Goal: Communication & Community: Participate in discussion

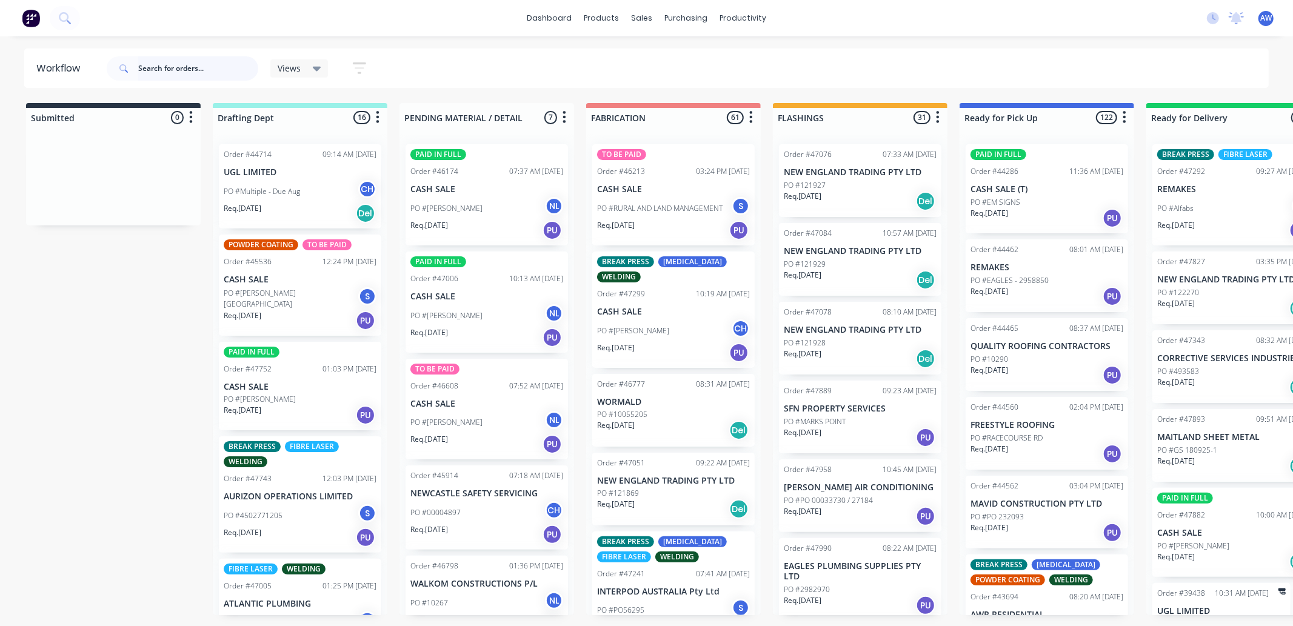
click at [167, 70] on input "text" at bounding box center [198, 68] width 120 height 24
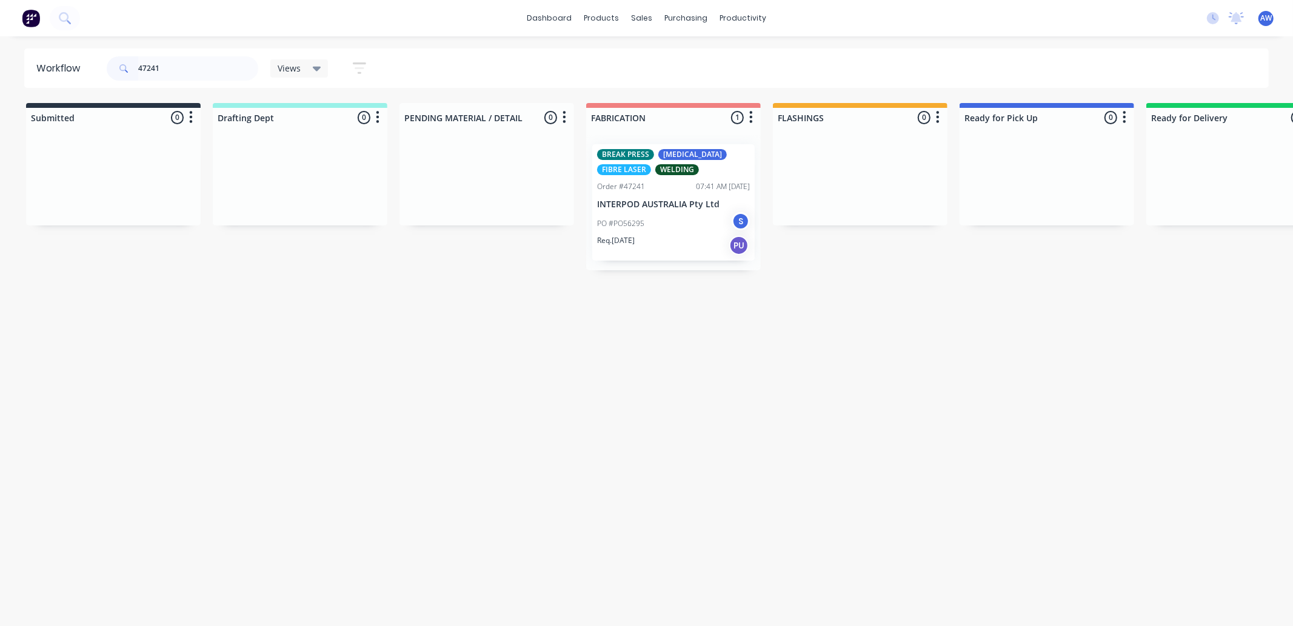
click at [674, 205] on p "INTERPOD AUSTRALIA Pty Ltd" at bounding box center [673, 205] width 153 height 10
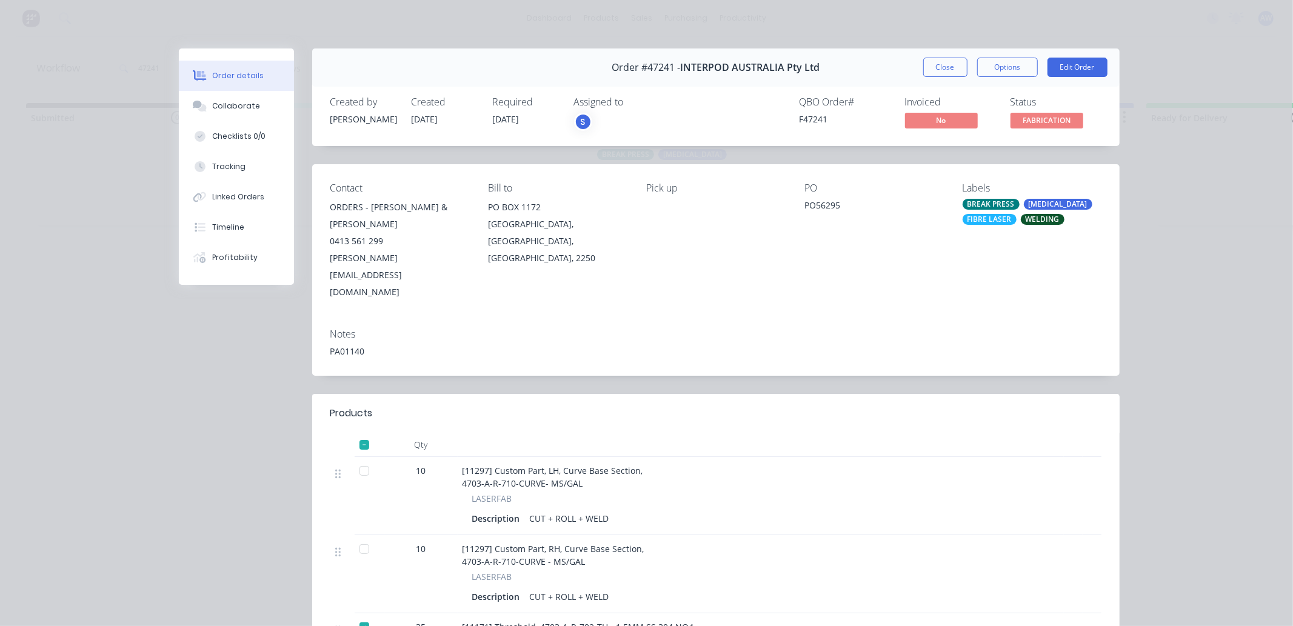
click at [360, 459] on div at bounding box center [364, 471] width 24 height 24
click at [357, 537] on div at bounding box center [364, 549] width 24 height 24
click at [1047, 122] on span "FABRICATION" at bounding box center [1047, 120] width 73 height 15
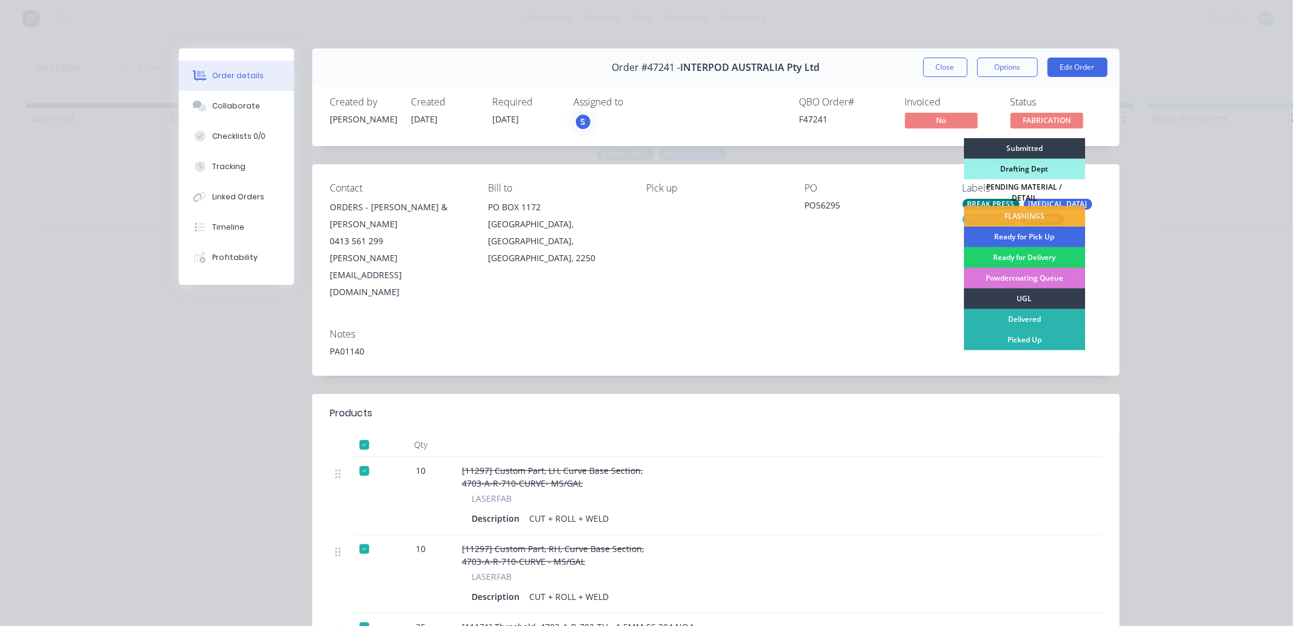
click at [1022, 235] on div "Ready for Pick Up" at bounding box center [1024, 237] width 121 height 21
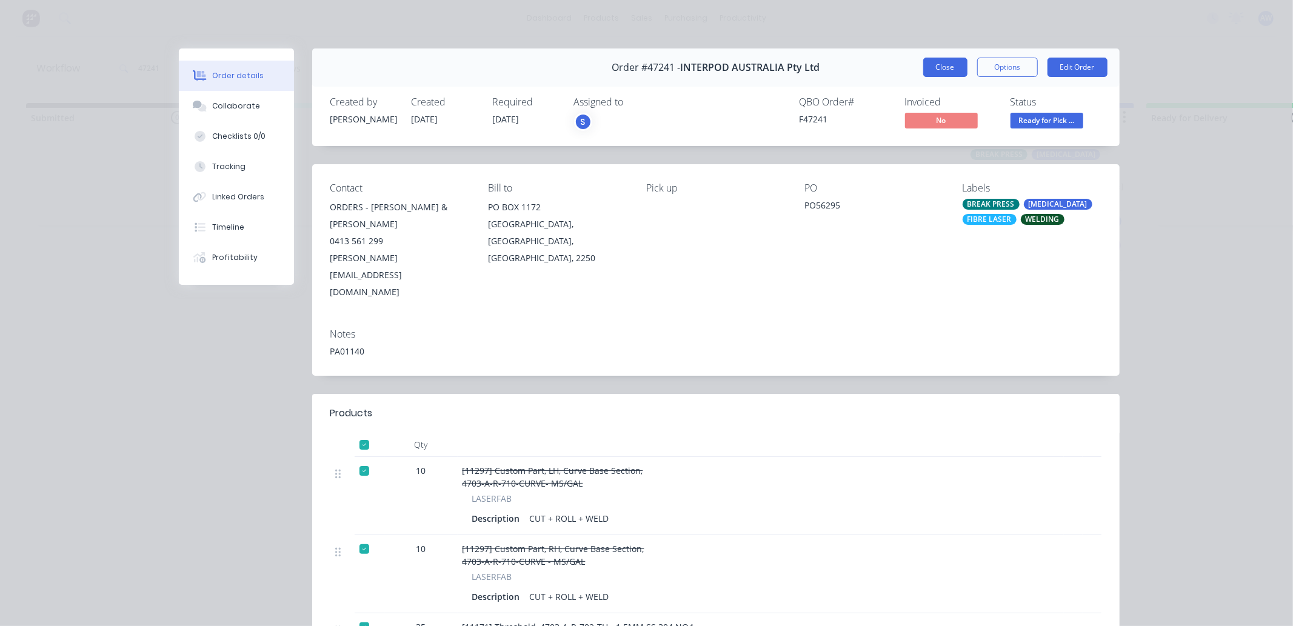
click at [945, 63] on button "Close" at bounding box center [946, 67] width 44 height 19
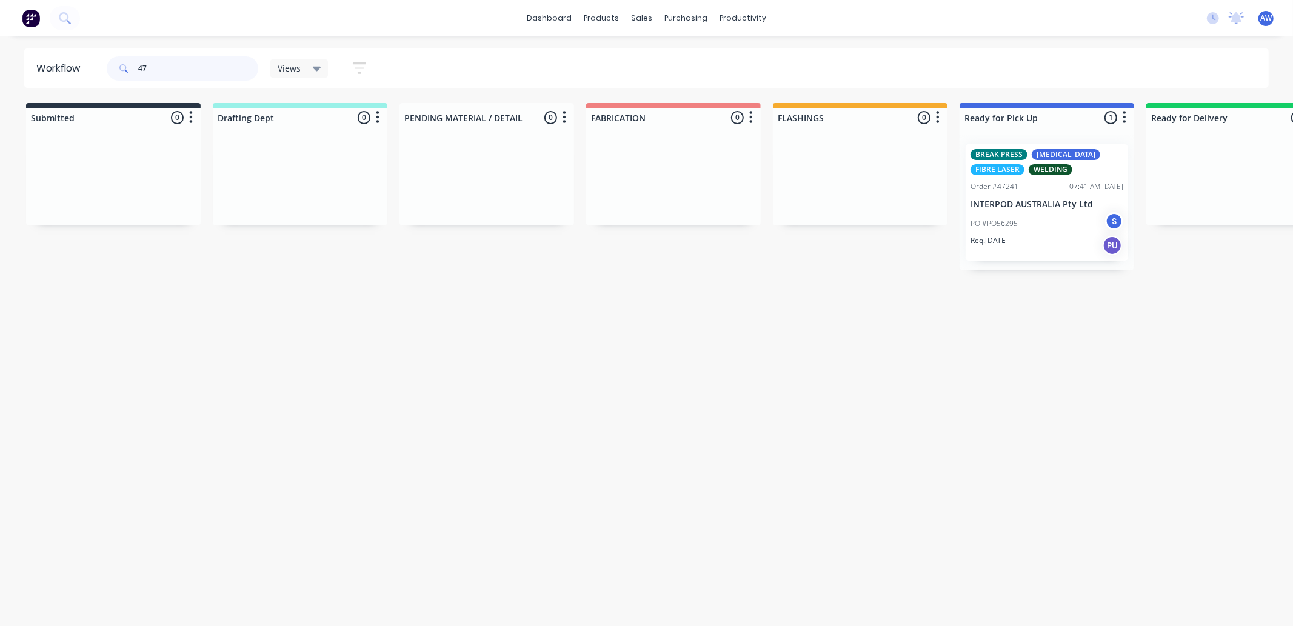
type input "4"
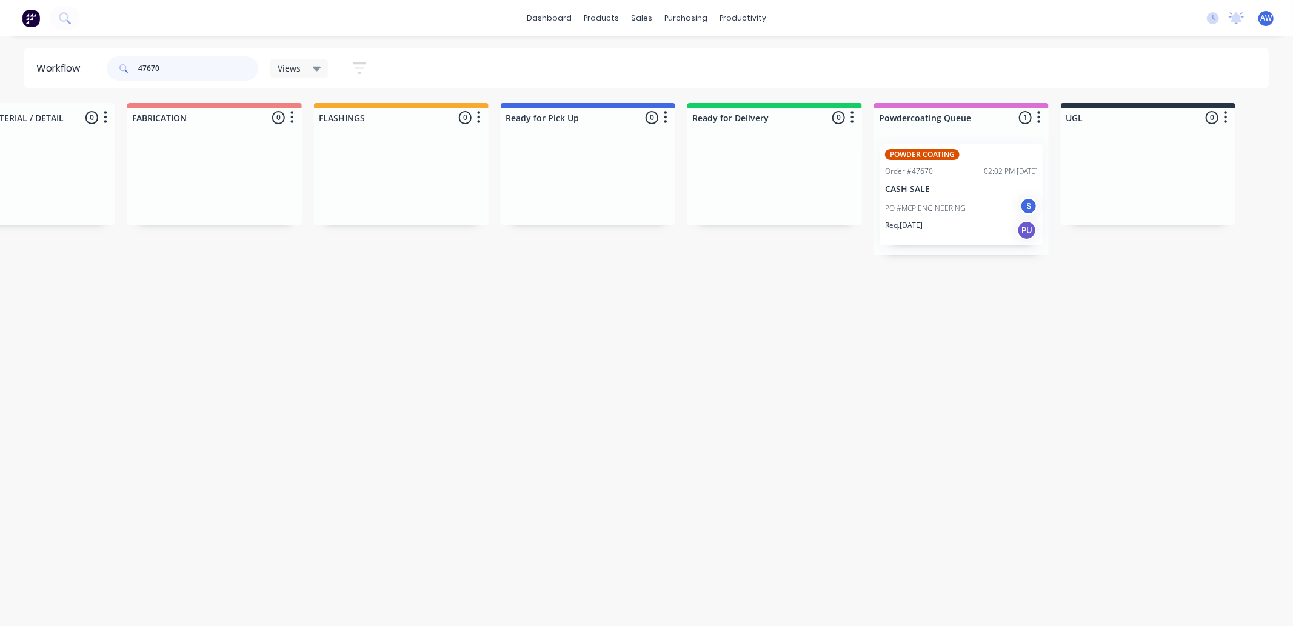
scroll to position [0, 472]
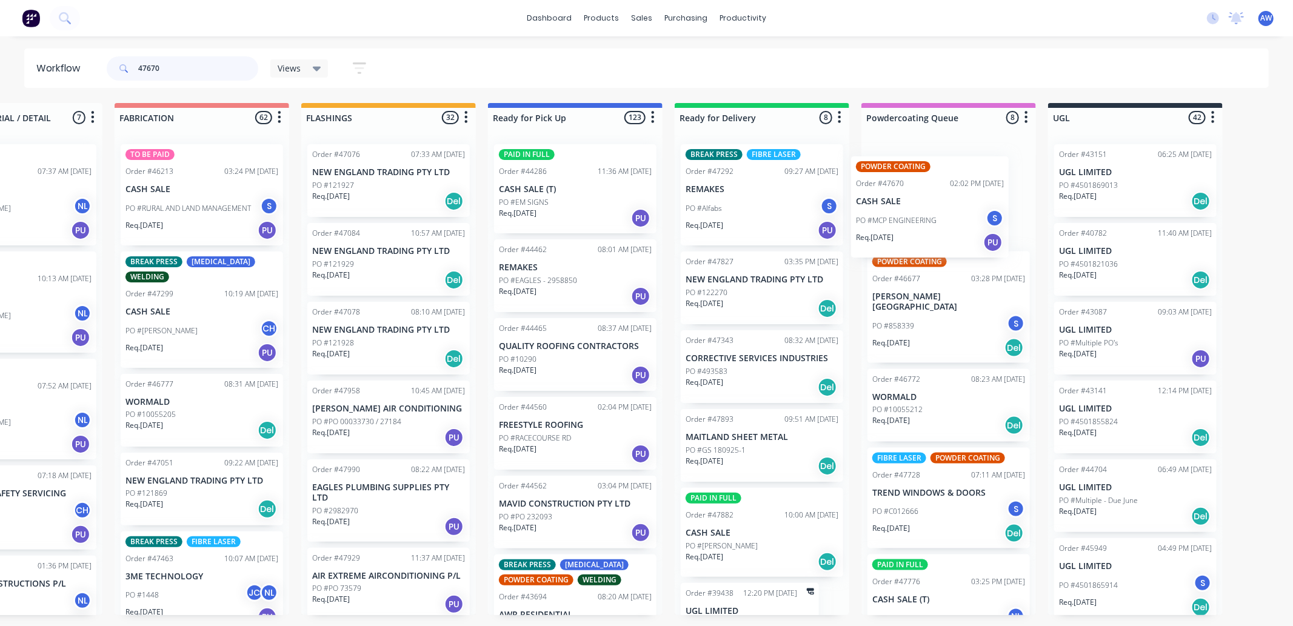
drag, startPoint x: 725, startPoint y: 223, endPoint x: 747, endPoint y: -59, distance: 282.8
click at [747, 0] on html "dashboard products sales purchasing productivity dashboard products Product Cat…" at bounding box center [174, 277] width 1293 height 554
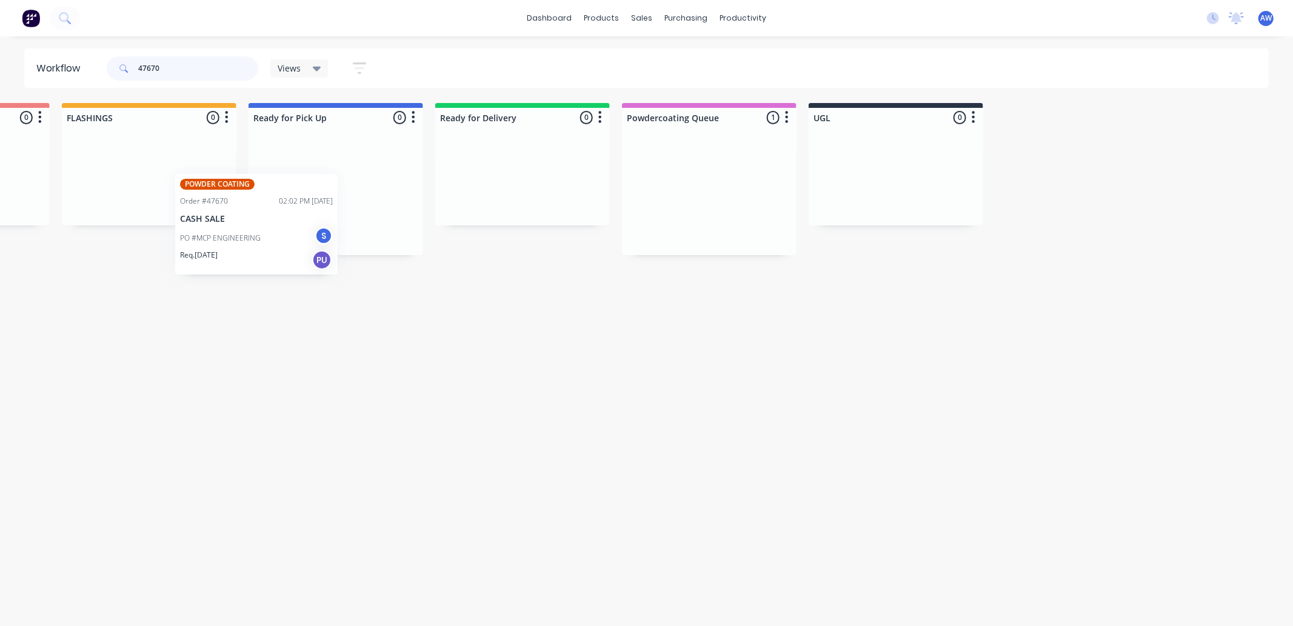
scroll to position [0, 704]
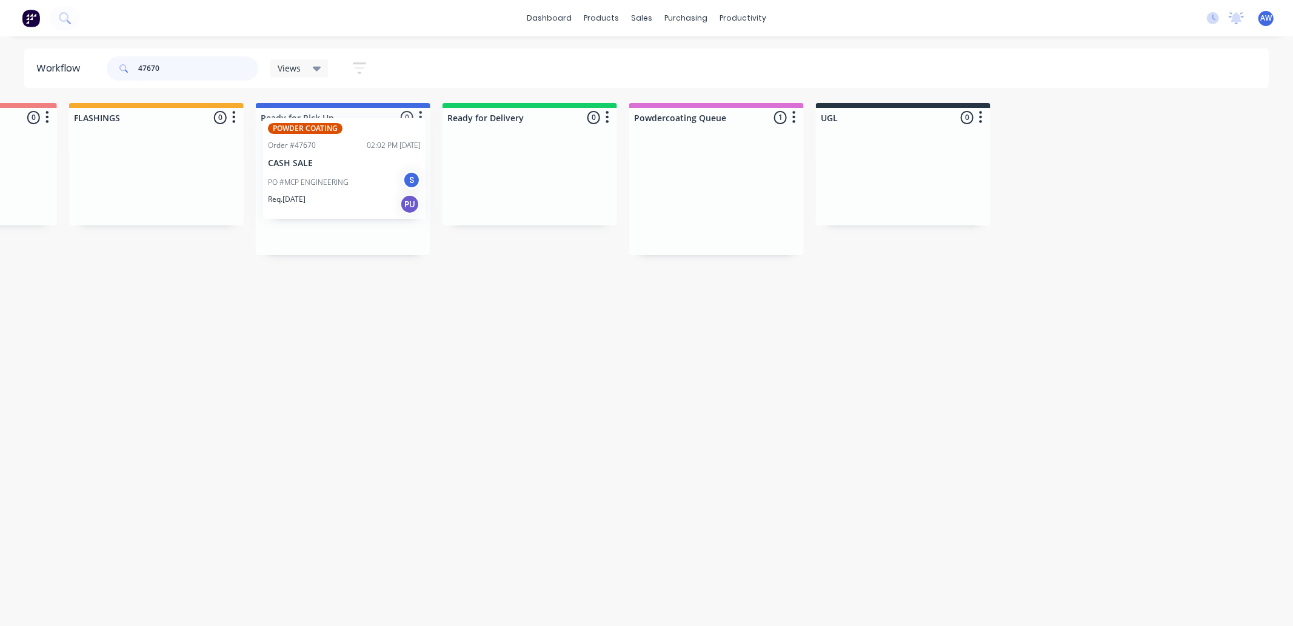
drag, startPoint x: 723, startPoint y: 201, endPoint x: 372, endPoint y: 176, distance: 351.9
click at [372, 176] on div "Submitted 0 Sort By Created date Required date Order number Customer name Most …" at bounding box center [298, 179] width 2022 height 152
type input "47670"
click at [364, 197] on div "PO #MCP ENGINEERING S" at bounding box center [343, 208] width 153 height 23
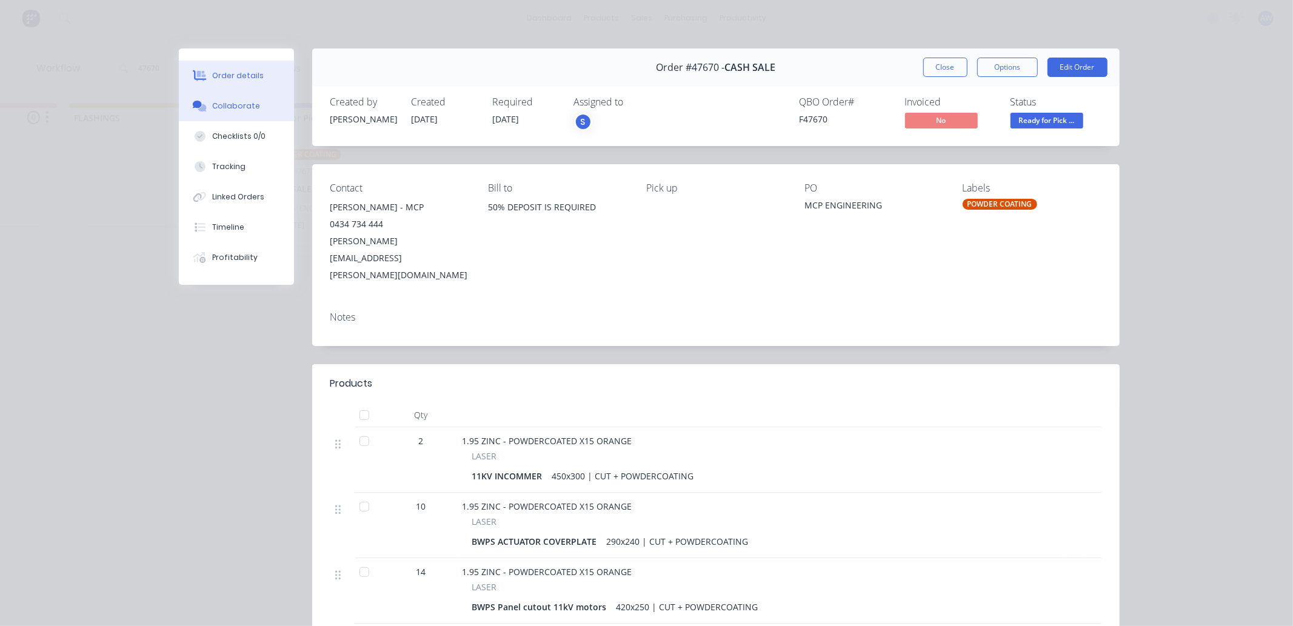
click at [249, 103] on div "Collaborate" at bounding box center [236, 106] width 48 height 11
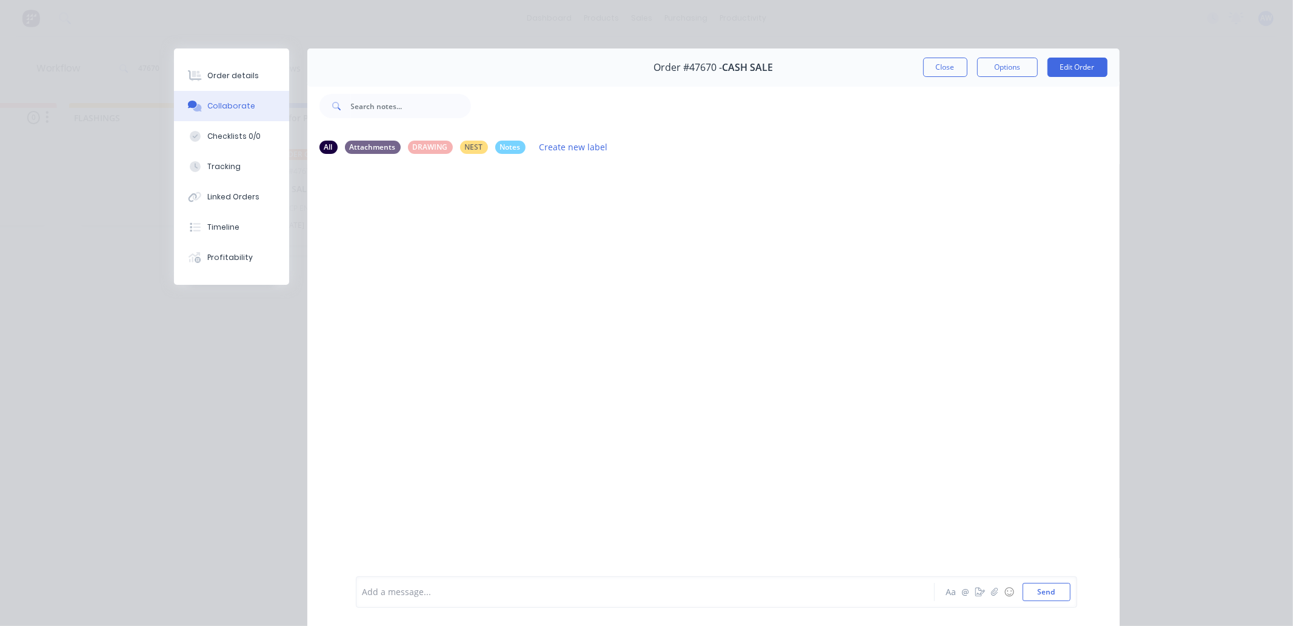
click at [403, 594] on div at bounding box center [628, 592] width 531 height 13
click at [937, 68] on button "Close" at bounding box center [946, 67] width 44 height 19
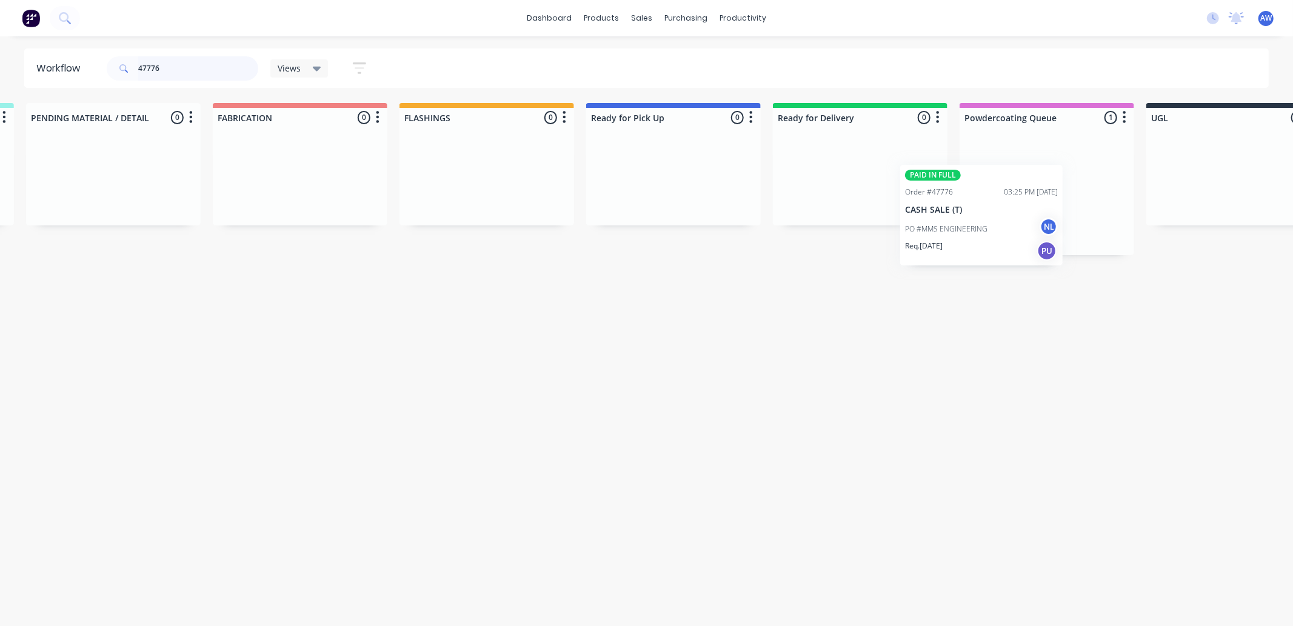
scroll to position [0, 378]
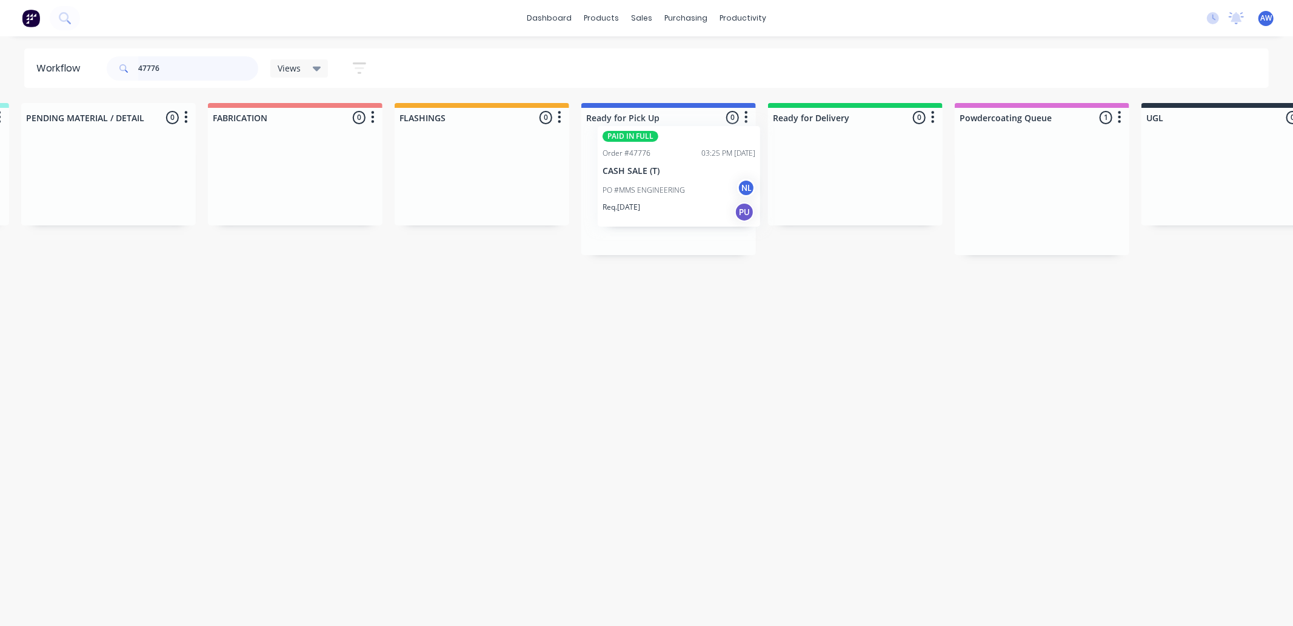
drag, startPoint x: 948, startPoint y: 235, endPoint x: 643, endPoint y: 210, distance: 306.0
click at [646, 198] on div "Submitted 0 Sort By Created date Required date Order number Customer name Most …" at bounding box center [624, 179] width 2022 height 152
type input "47776"
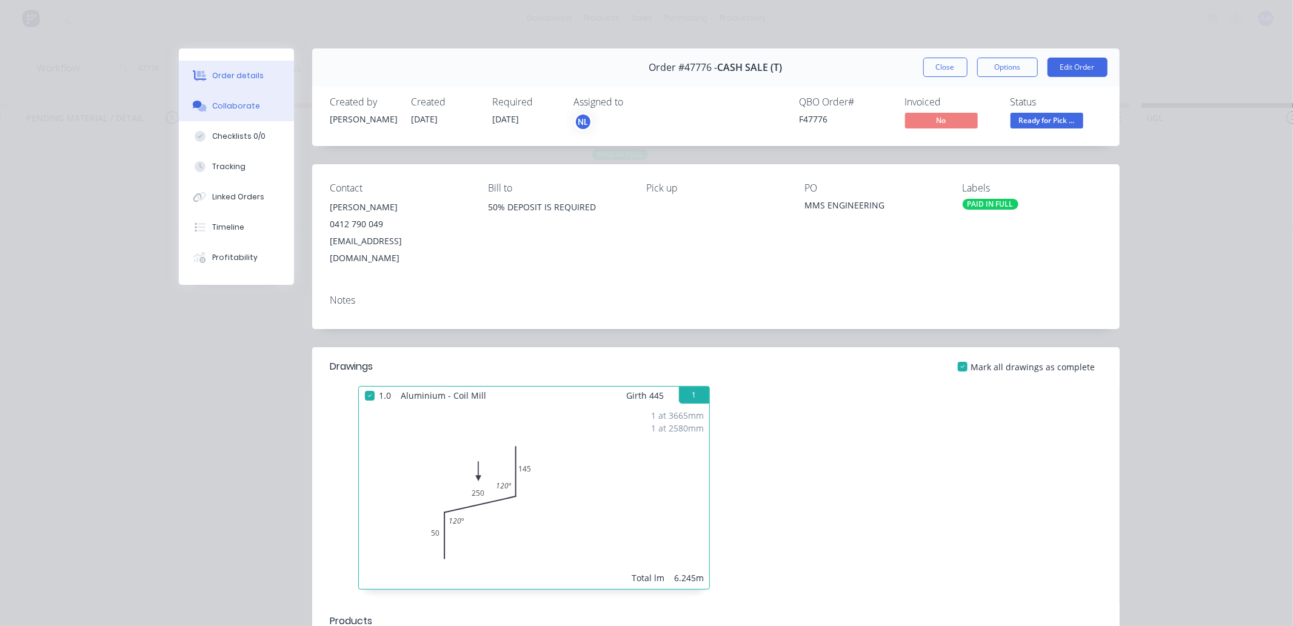
click at [231, 106] on div "Collaborate" at bounding box center [236, 106] width 48 height 11
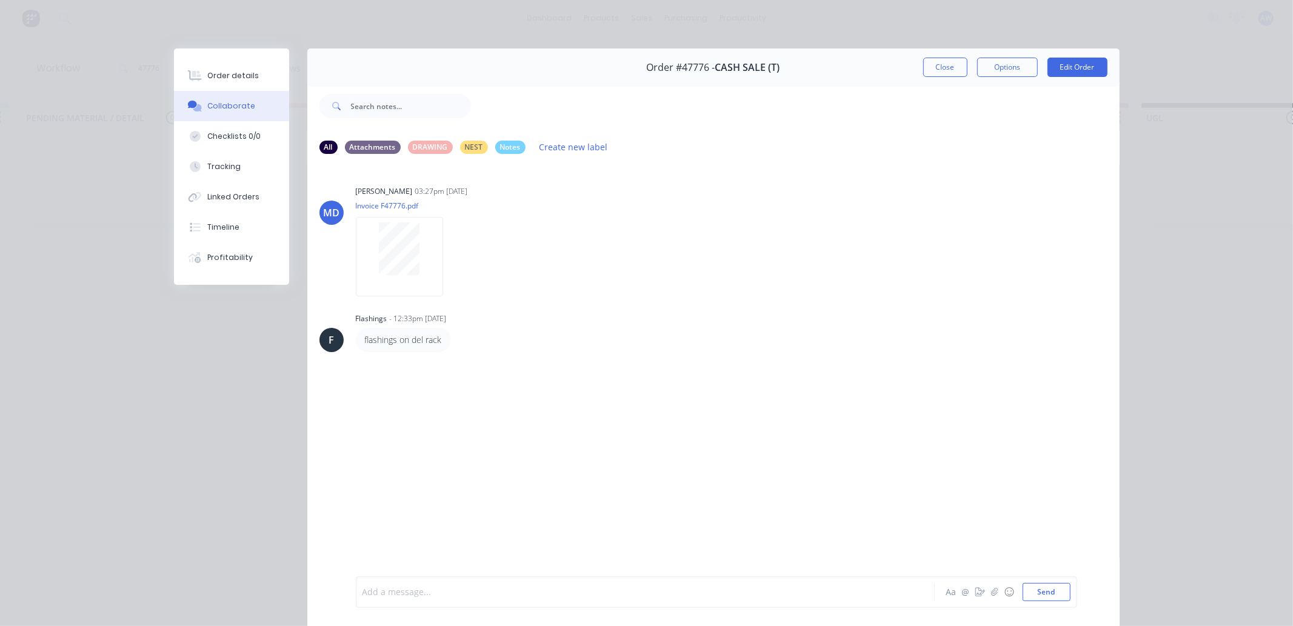
click at [392, 588] on div at bounding box center [628, 592] width 531 height 13
click at [937, 65] on button "Close" at bounding box center [946, 67] width 44 height 19
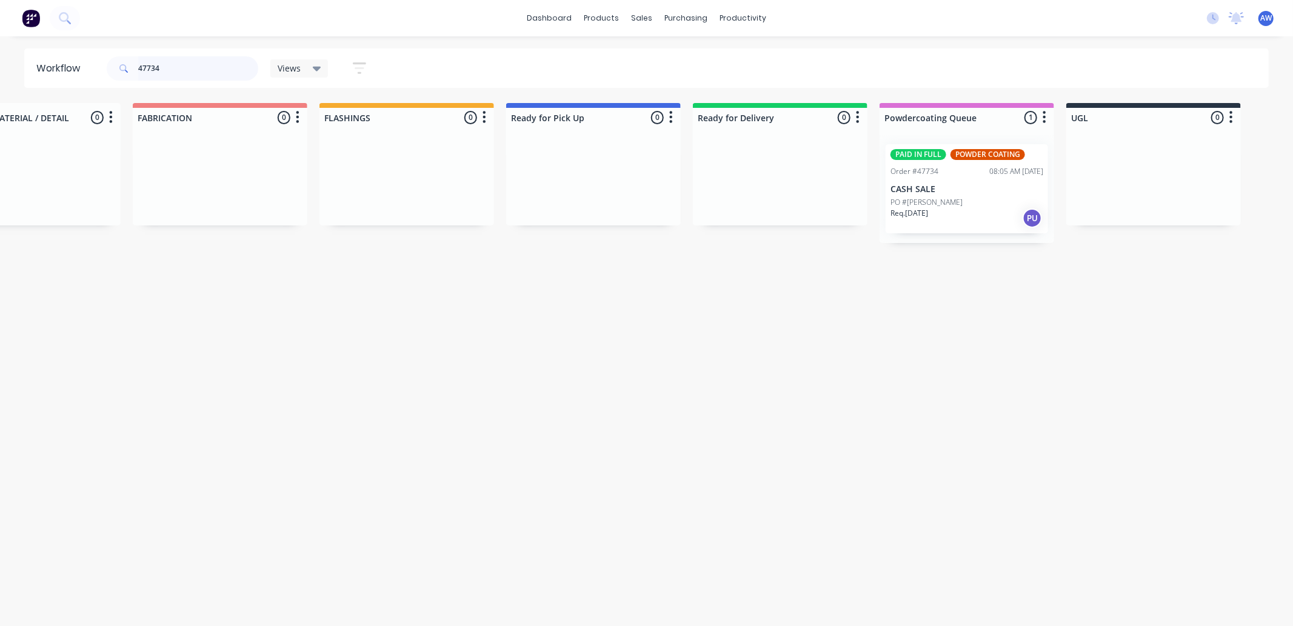
scroll to position [0, 487]
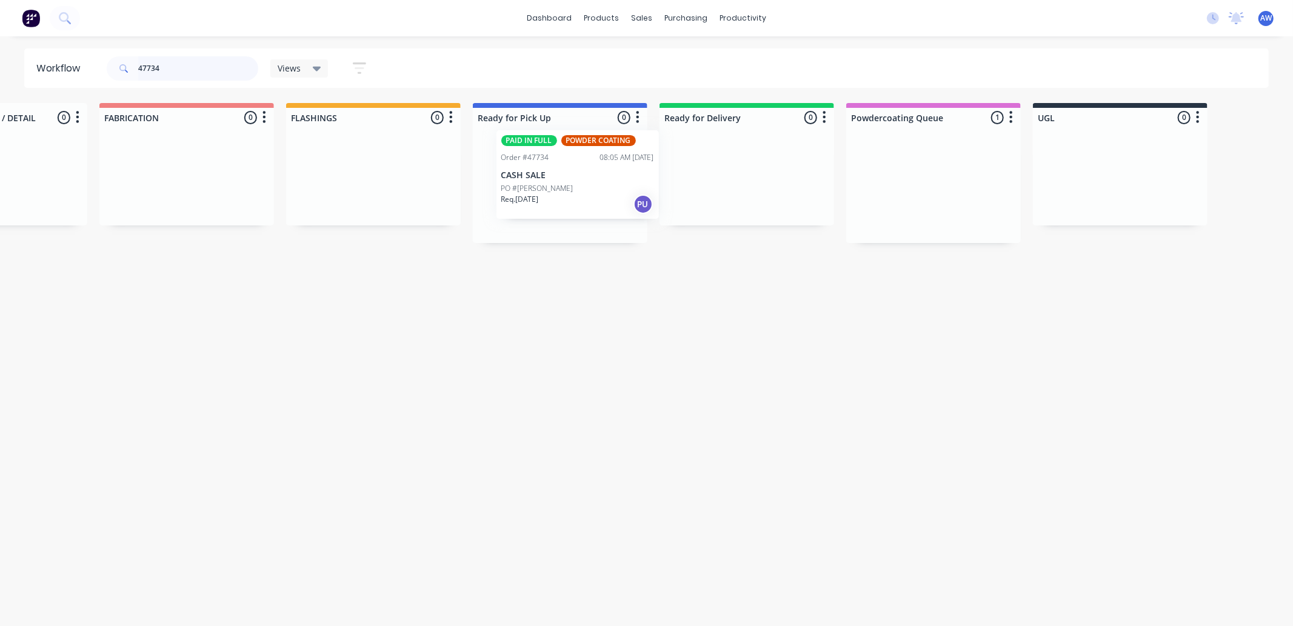
drag, startPoint x: 833, startPoint y: 228, endPoint x: 573, endPoint y: 207, distance: 261.0
click at [572, 186] on div "Submitted 0 Sort By Created date Required date Order number Customer name Most …" at bounding box center [515, 173] width 2022 height 140
type input "47734"
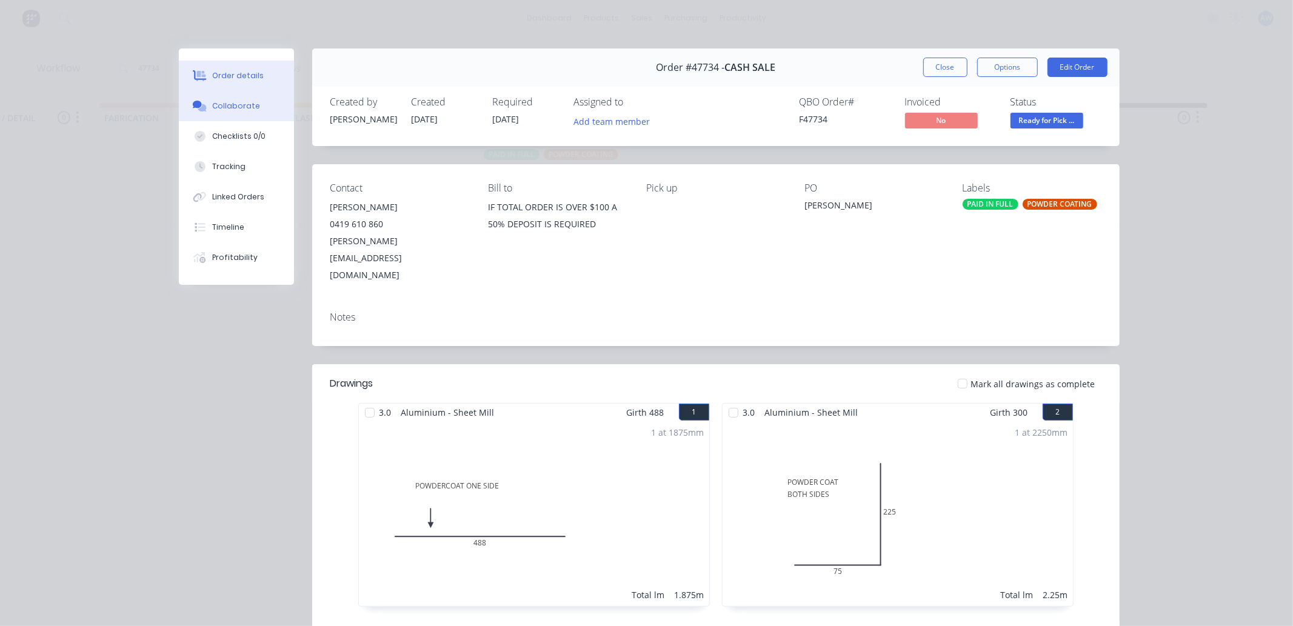
click at [241, 101] on div "Collaborate" at bounding box center [236, 106] width 48 height 11
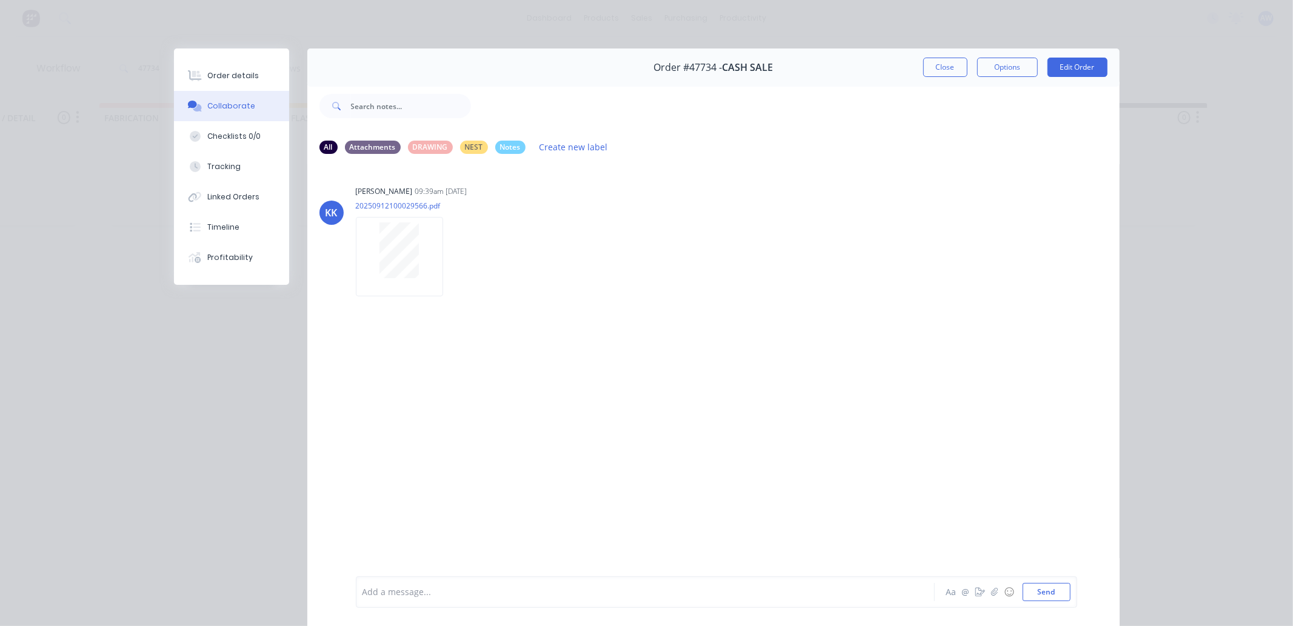
click at [414, 584] on div "Add a message..." at bounding box center [628, 592] width 531 height 18
drag, startPoint x: 932, startPoint y: 69, endPoint x: 665, endPoint y: 136, distance: 275.9
click at [931, 69] on button "Close" at bounding box center [946, 67] width 44 height 19
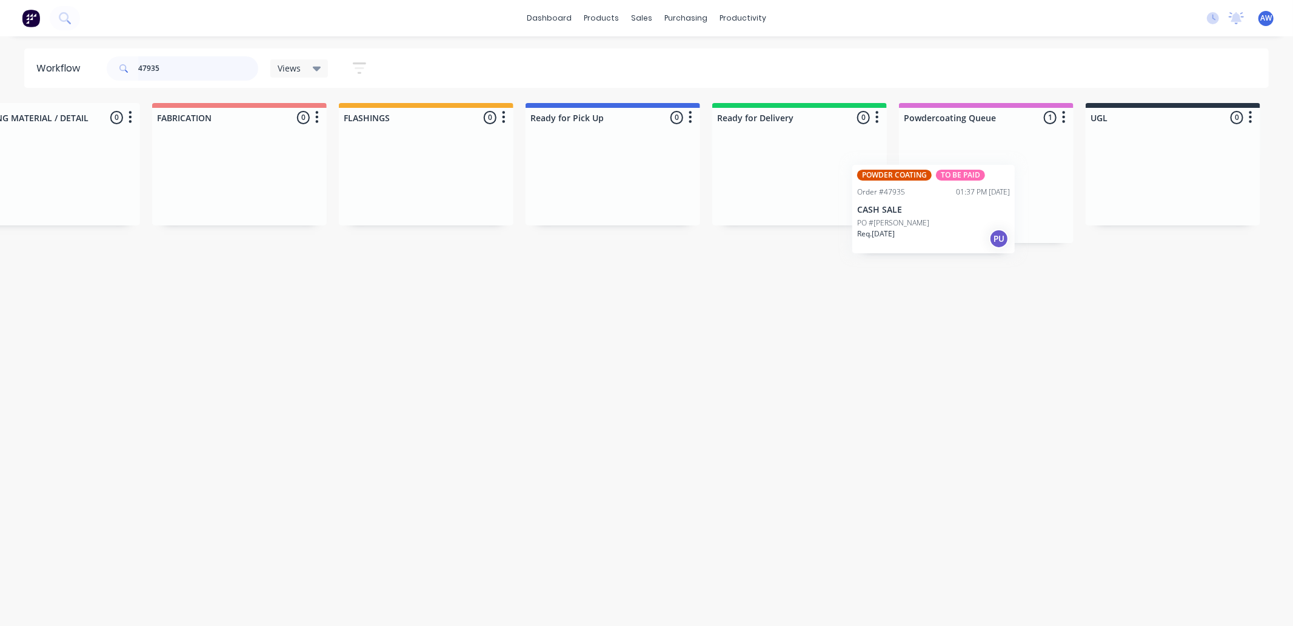
scroll to position [0, 437]
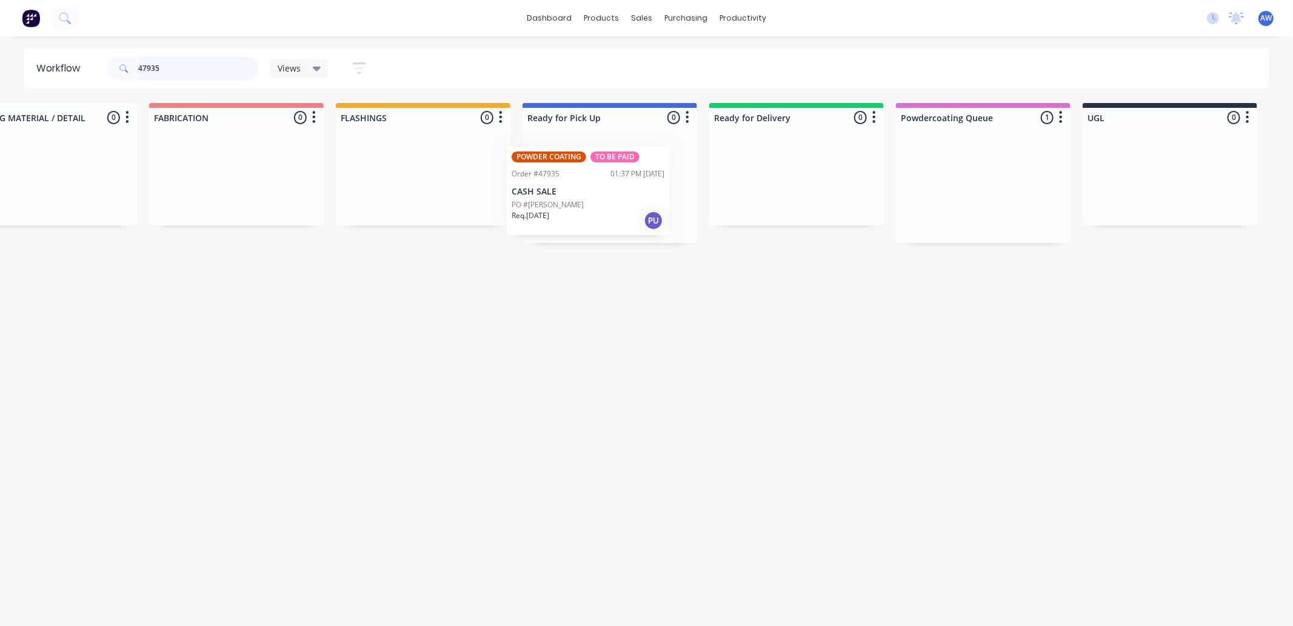
drag, startPoint x: 992, startPoint y: 195, endPoint x: 586, endPoint y: 195, distance: 406.3
click at [586, 195] on div "Submitted 0 Sort By Created date Required date Order number Customer name Most …" at bounding box center [565, 173] width 2022 height 140
type input "47935"
click at [631, 192] on p "CASH SALE" at bounding box center [610, 189] width 153 height 10
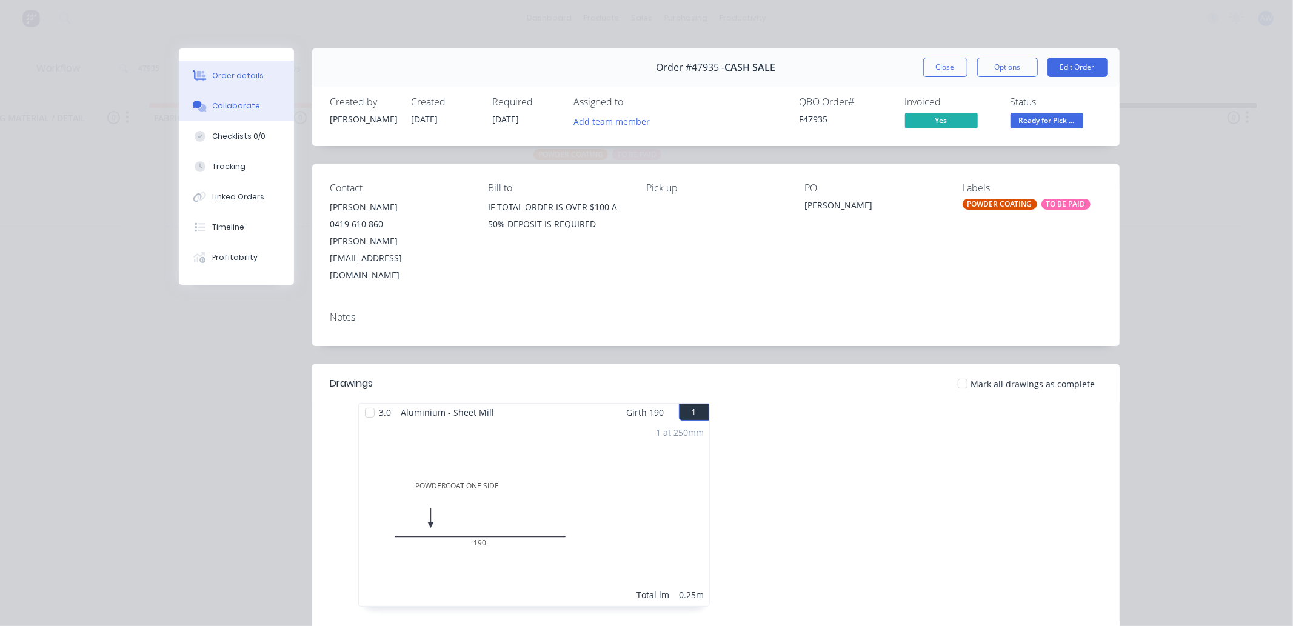
click at [227, 98] on button "Collaborate" at bounding box center [236, 106] width 115 height 30
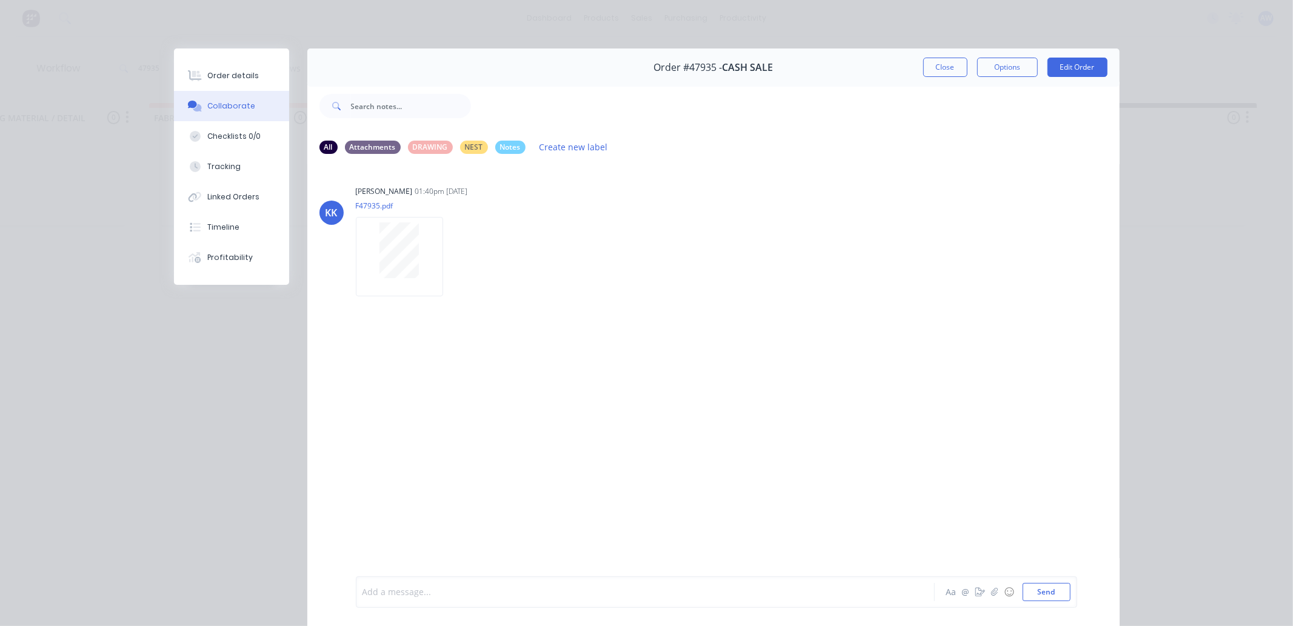
click at [398, 590] on div at bounding box center [628, 592] width 531 height 13
drag, startPoint x: 936, startPoint y: 67, endPoint x: 619, endPoint y: 149, distance: 327.5
click at [936, 68] on button "Close" at bounding box center [946, 67] width 44 height 19
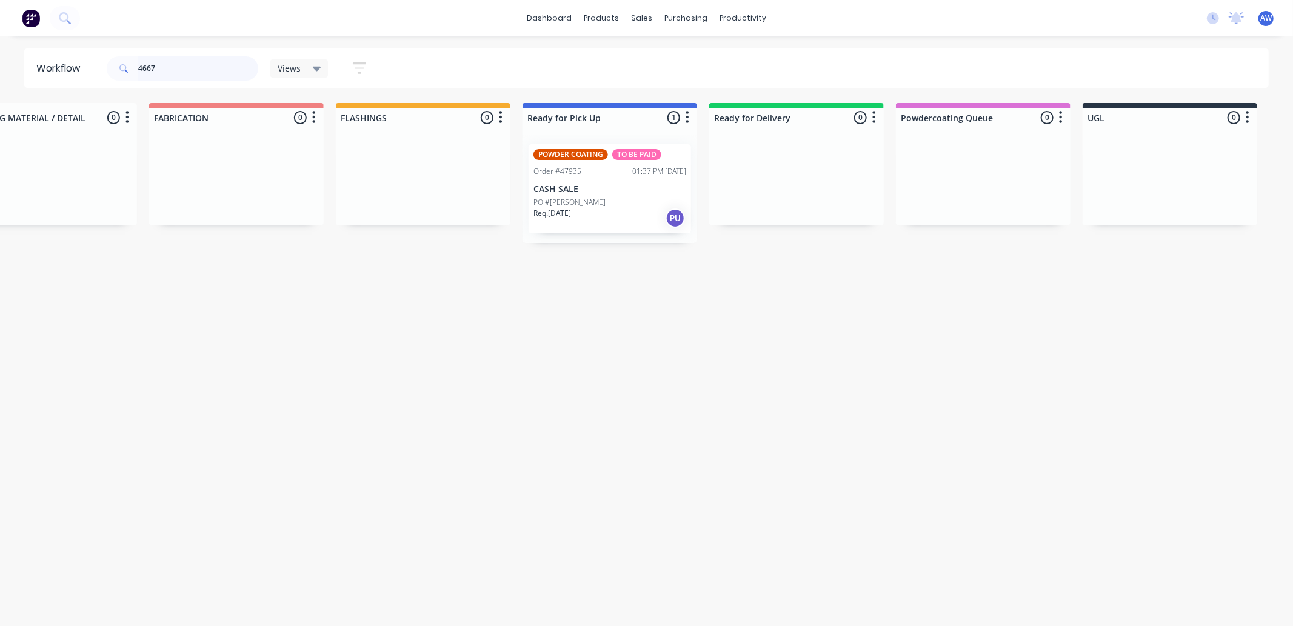
type input "46677"
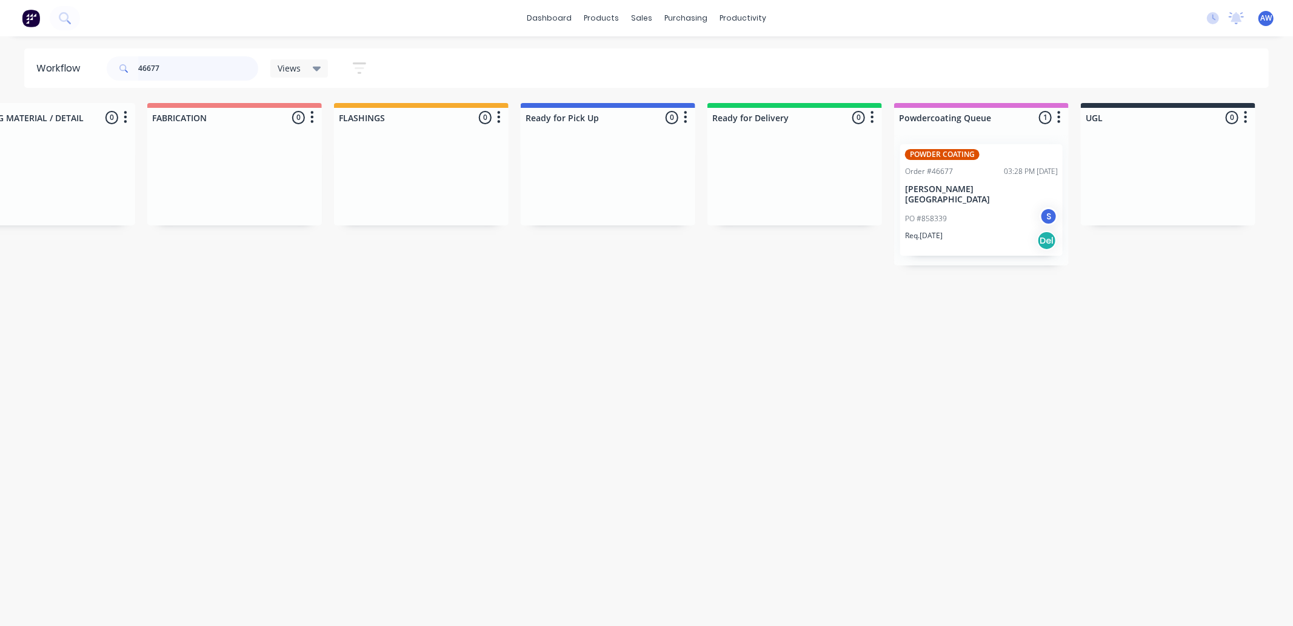
scroll to position [0, 620]
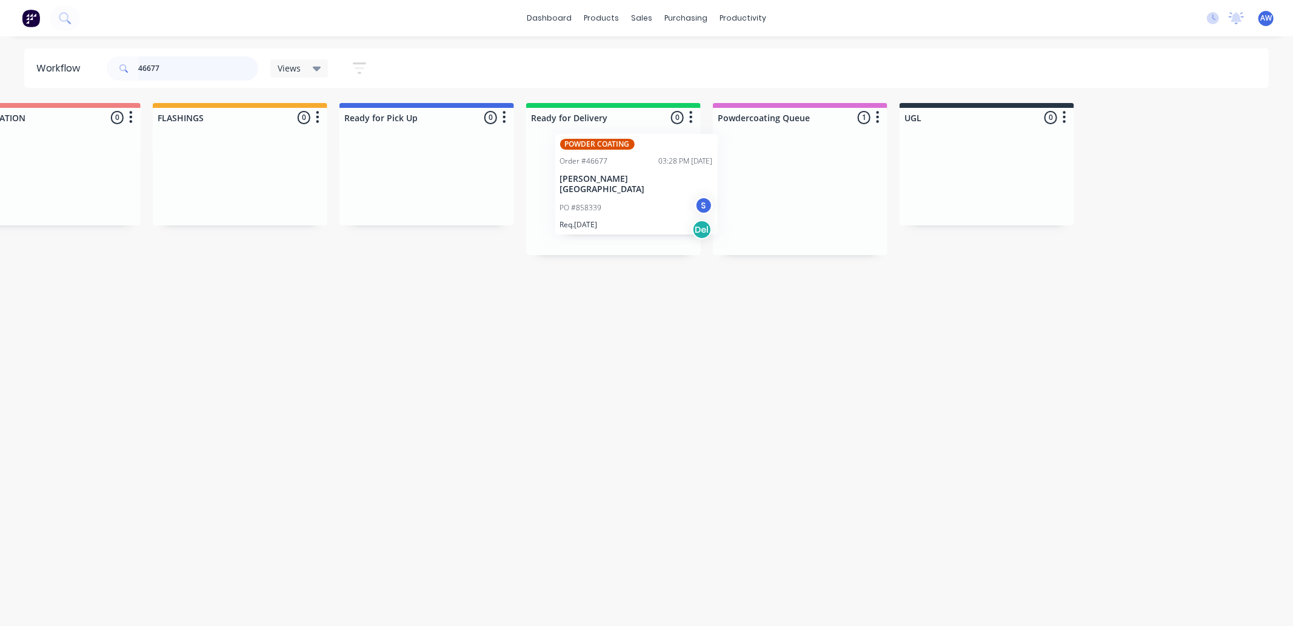
drag, startPoint x: 778, startPoint y: 198, endPoint x: 606, endPoint y: 192, distance: 171.7
click at [606, 192] on div "Submitted 0 Sort By Created date Required date Order number Customer name Most …" at bounding box center [382, 179] width 2022 height 152
